Goal: Book appointment/travel/reservation

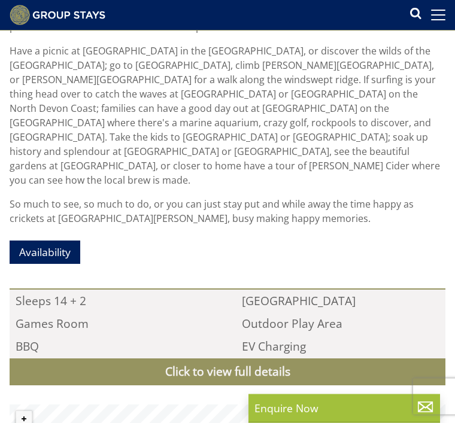
scroll to position [834, 0]
click at [62, 241] on link "Availability" at bounding box center [45, 252] width 71 height 23
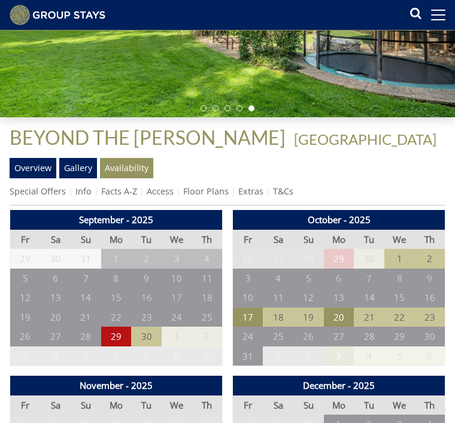
scroll to position [194, 0]
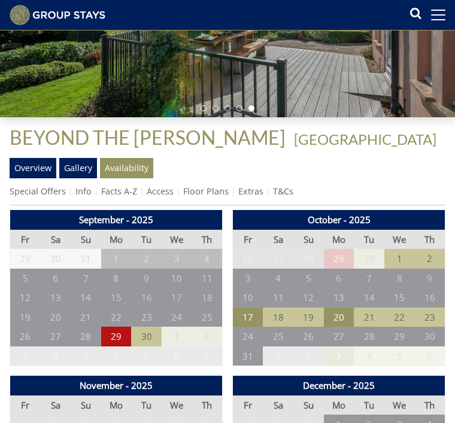
click at [250, 313] on td "17" at bounding box center [248, 318] width 31 height 20
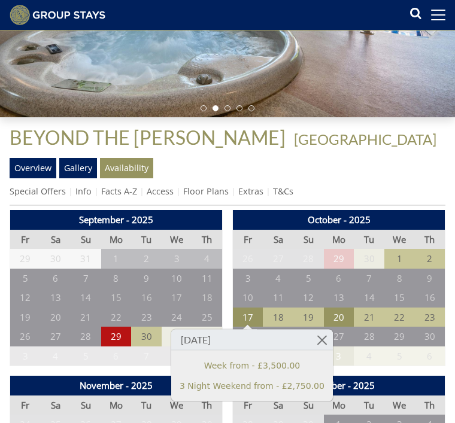
click at [333, 320] on td "20" at bounding box center [339, 318] width 31 height 20
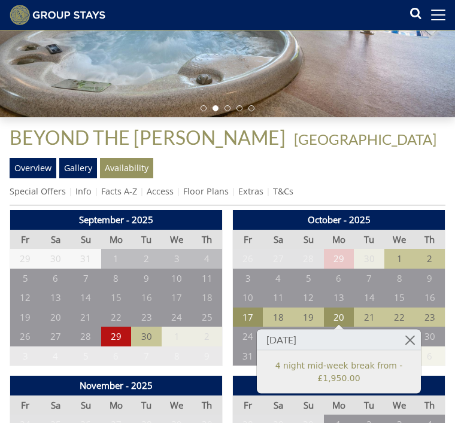
click at [248, 318] on td "17" at bounding box center [248, 318] width 31 height 20
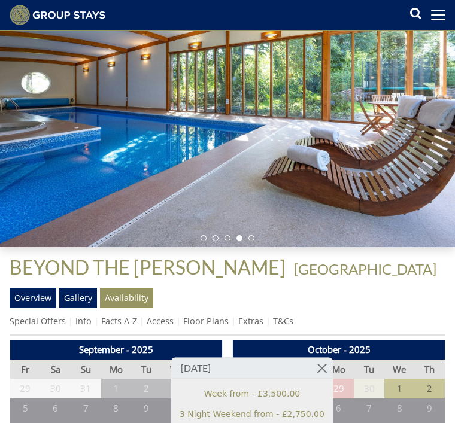
scroll to position [65, 0]
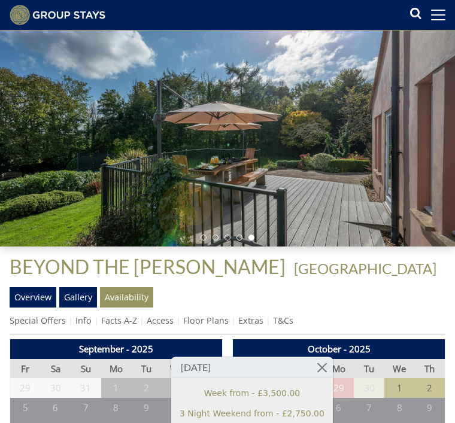
click at [417, 331] on ul "Special Offers Info Facts A-Z Access Floor Plans Extras T&Cs" at bounding box center [228, 323] width 436 height 23
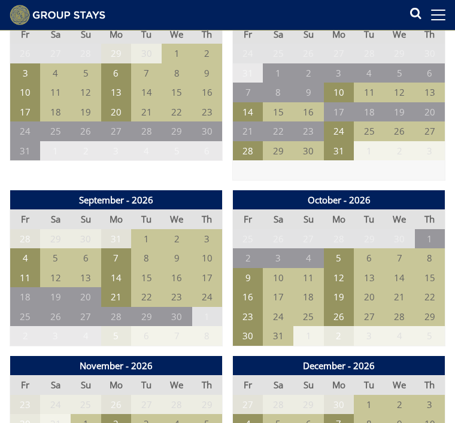
scroll to position [1307, 0]
click at [444, 15] on span at bounding box center [438, 14] width 14 height 1
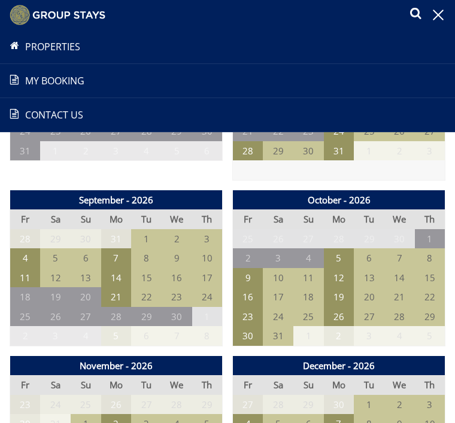
click at [105, 86] on link "My Booking" at bounding box center [227, 81] width 455 height 14
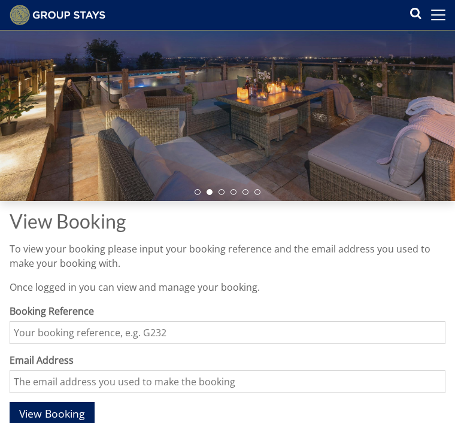
scroll to position [109, 0]
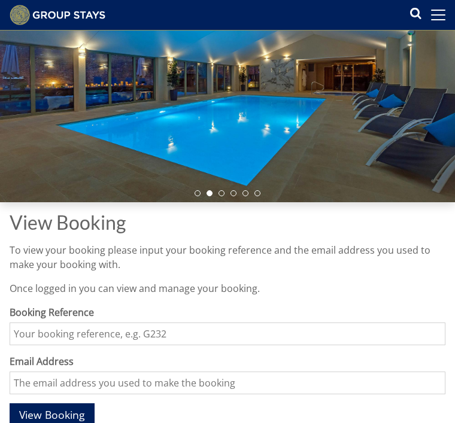
click at [440, 17] on span at bounding box center [438, 15] width 14 height 11
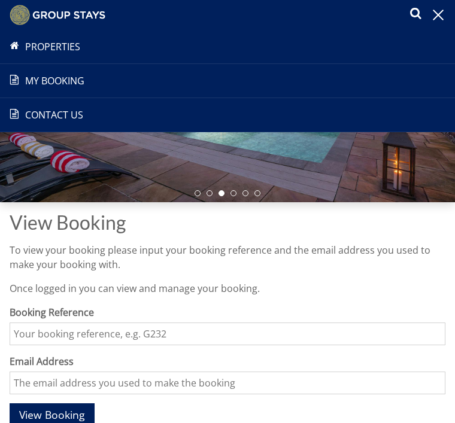
click at [87, 121] on link "Contact Us 01823 662231" at bounding box center [227, 115] width 455 height 14
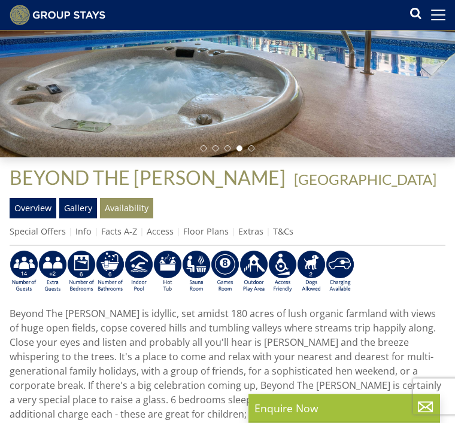
scroll to position [154, 0]
click at [84, 209] on link "Gallery" at bounding box center [78, 208] width 38 height 20
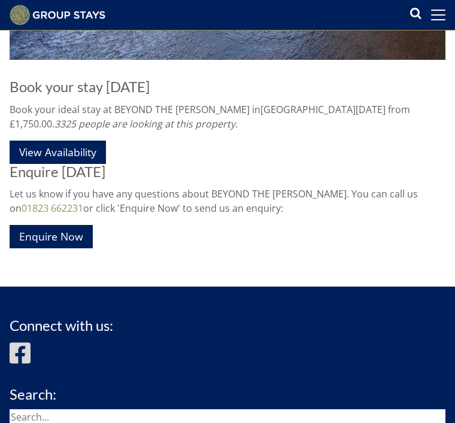
scroll to position [16256, 0]
click at [76, 147] on link "View Availability" at bounding box center [58, 152] width 96 height 23
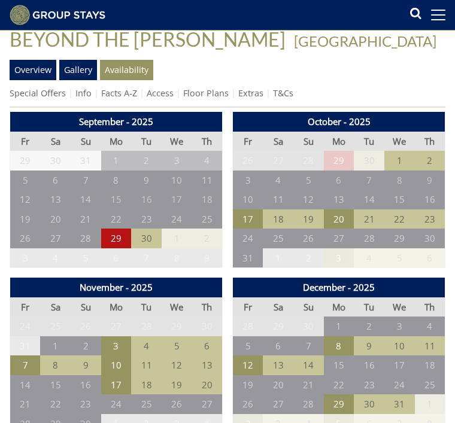
scroll to position [292, 0]
click at [253, 224] on td "17" at bounding box center [248, 220] width 31 height 20
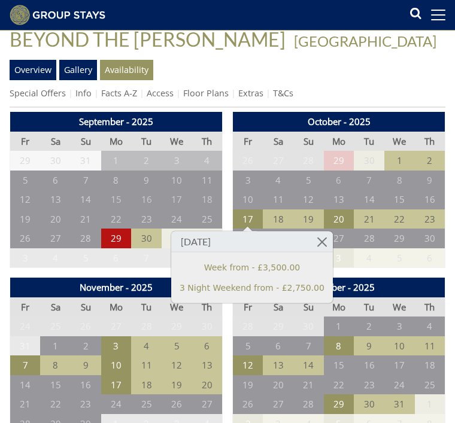
click at [255, 97] on link "Extras" at bounding box center [250, 92] width 25 height 11
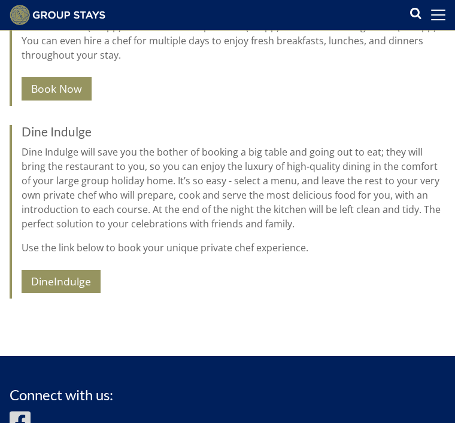
scroll to position [1630, 0]
click at [94, 286] on link "DineIndulge" at bounding box center [61, 281] width 79 height 23
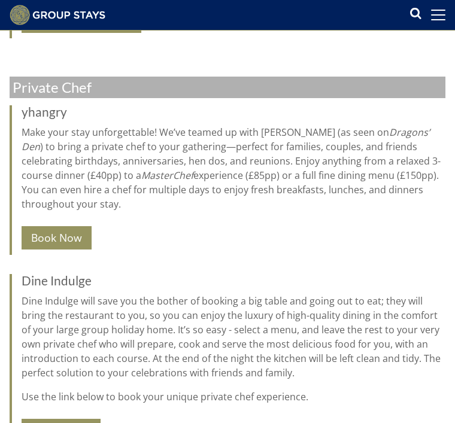
scroll to position [1481, 0]
click at [63, 233] on link "Book Now" at bounding box center [57, 237] width 70 height 23
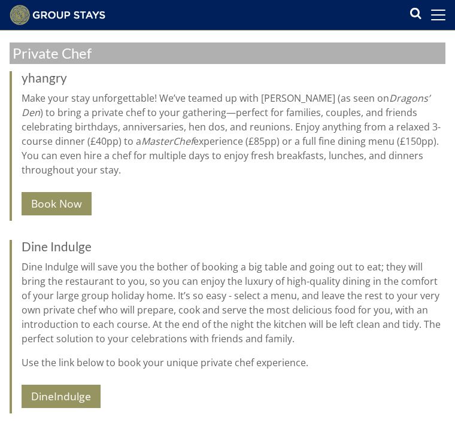
scroll to position [1515, 0]
